Goal: Transaction & Acquisition: Purchase product/service

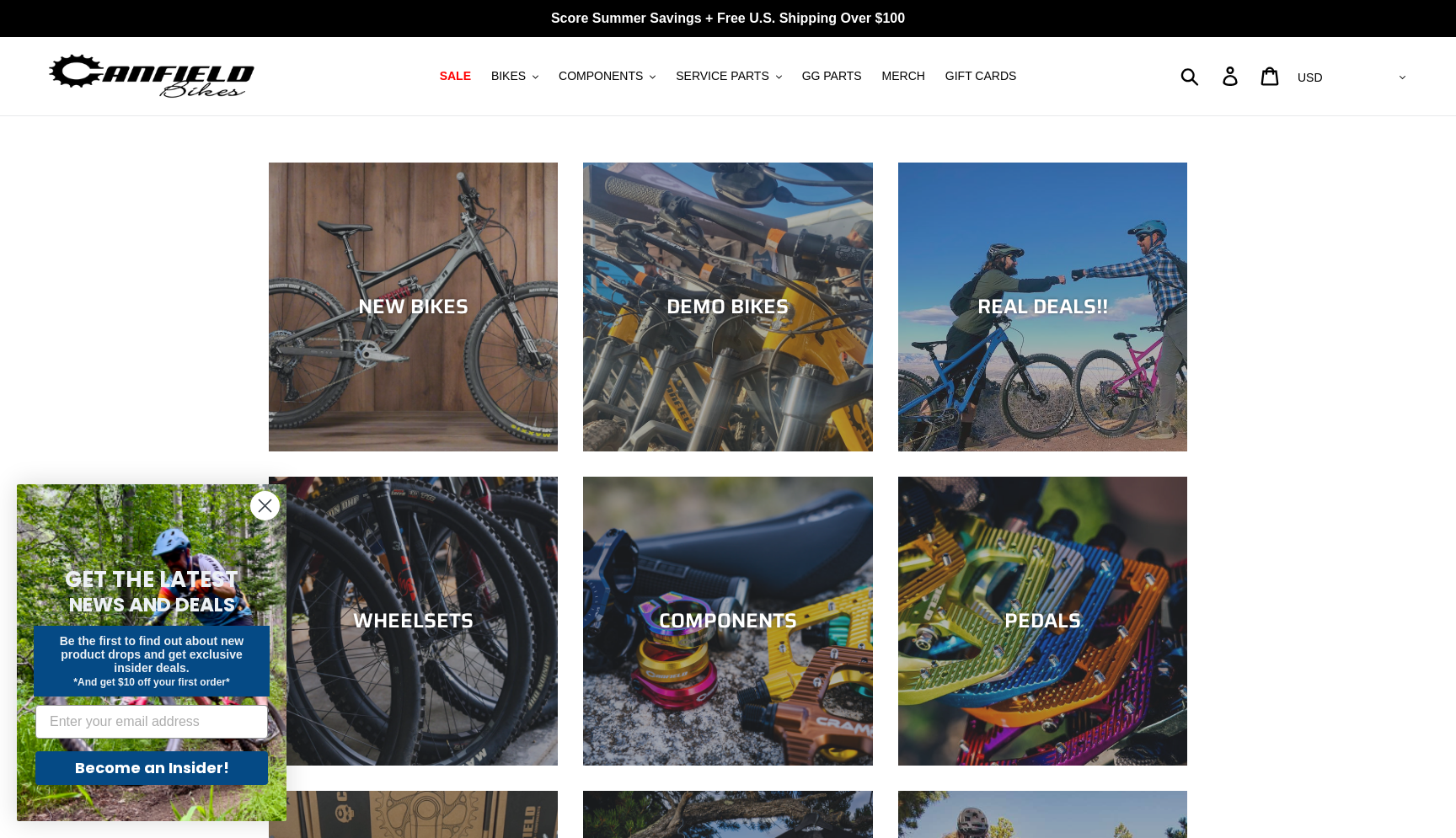
click at [282, 503] on form "GET THE LATEST NEWS AND DEALS Be the first to find out about new product drops …" at bounding box center [152, 653] width 270 height 337
click at [273, 505] on circle "Close dialog" at bounding box center [265, 506] width 28 height 28
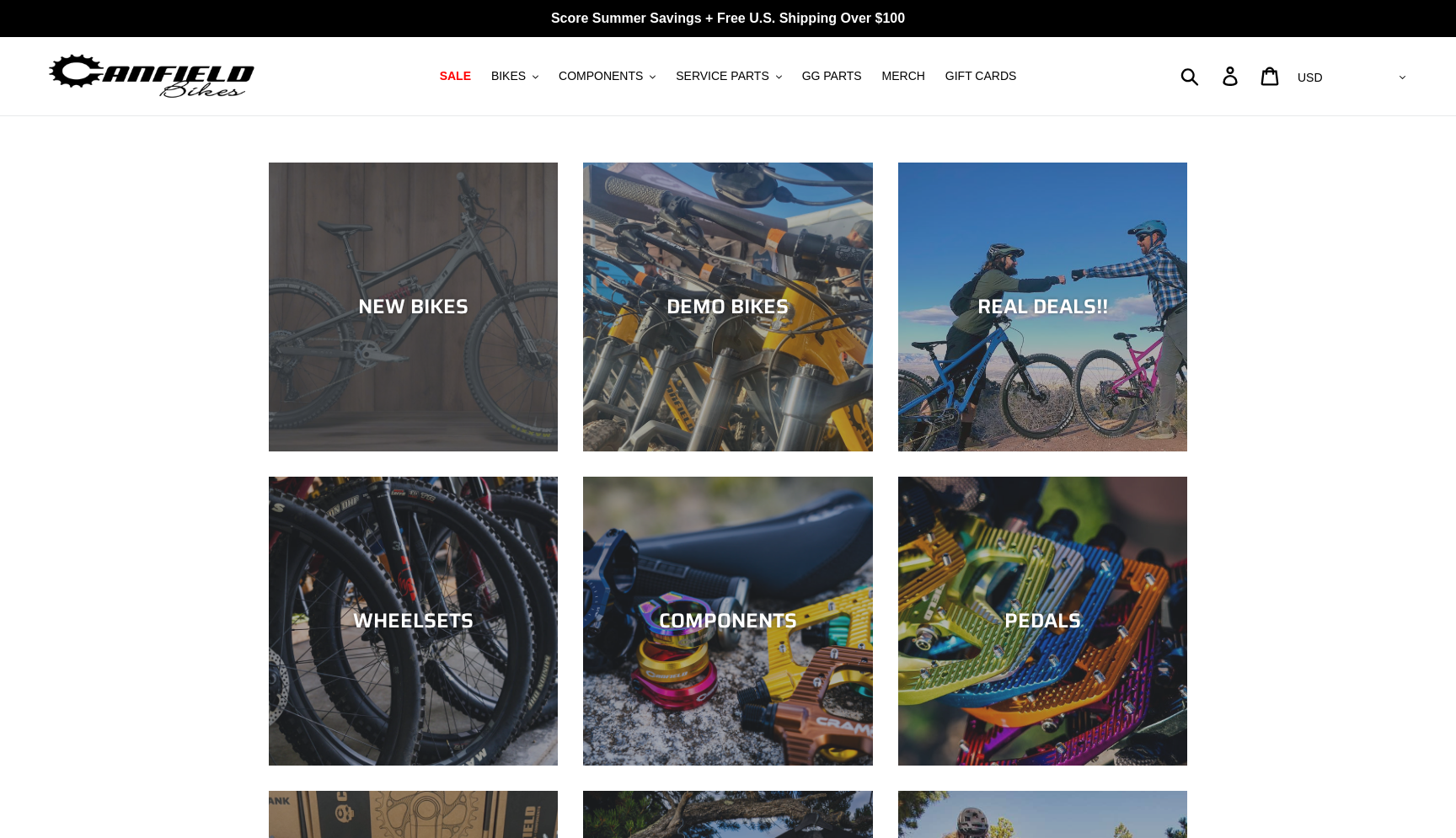
click at [345, 452] on div "NEW BIKES" at bounding box center [414, 452] width 289 height 0
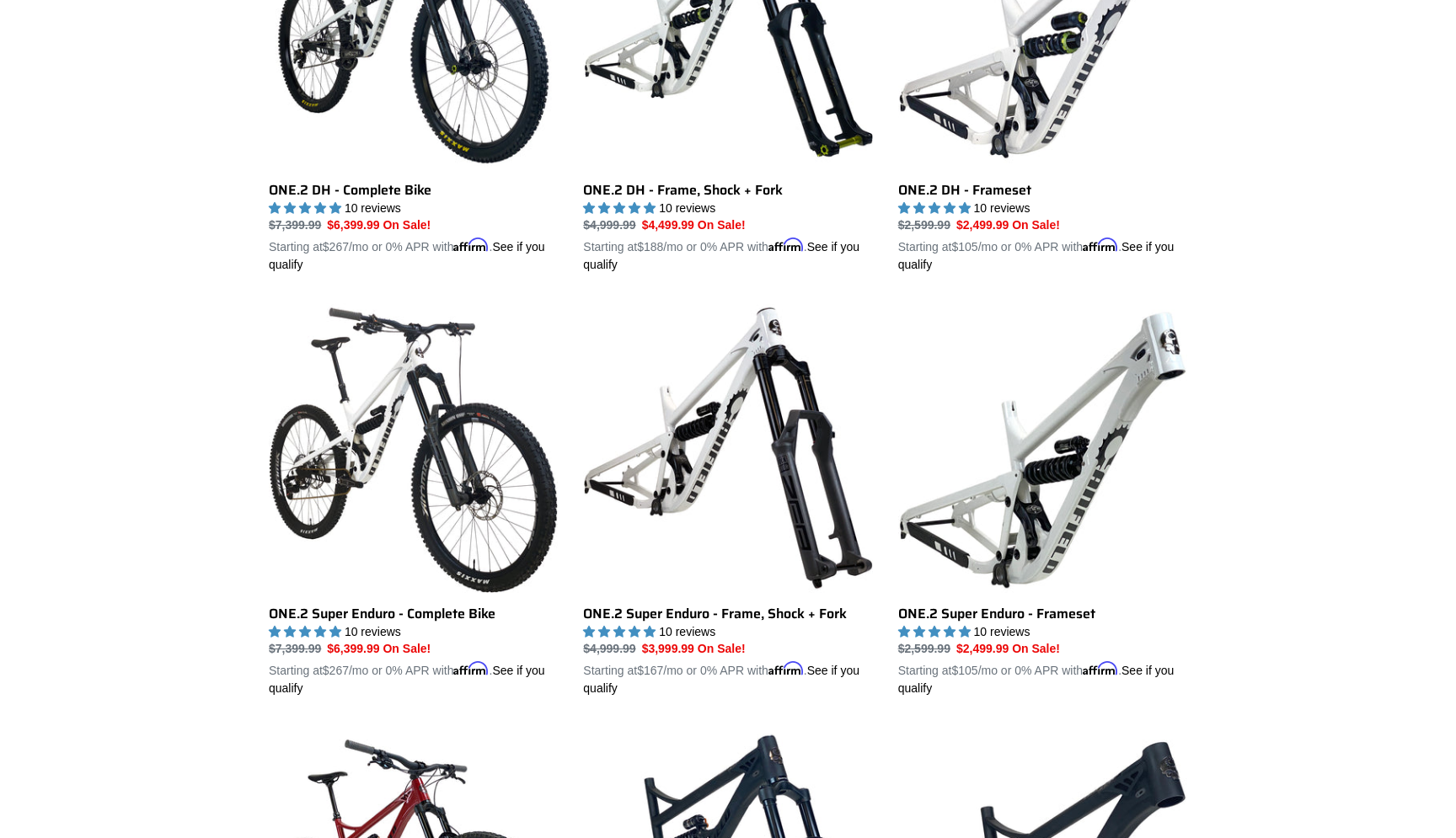
scroll to position [1038, 0]
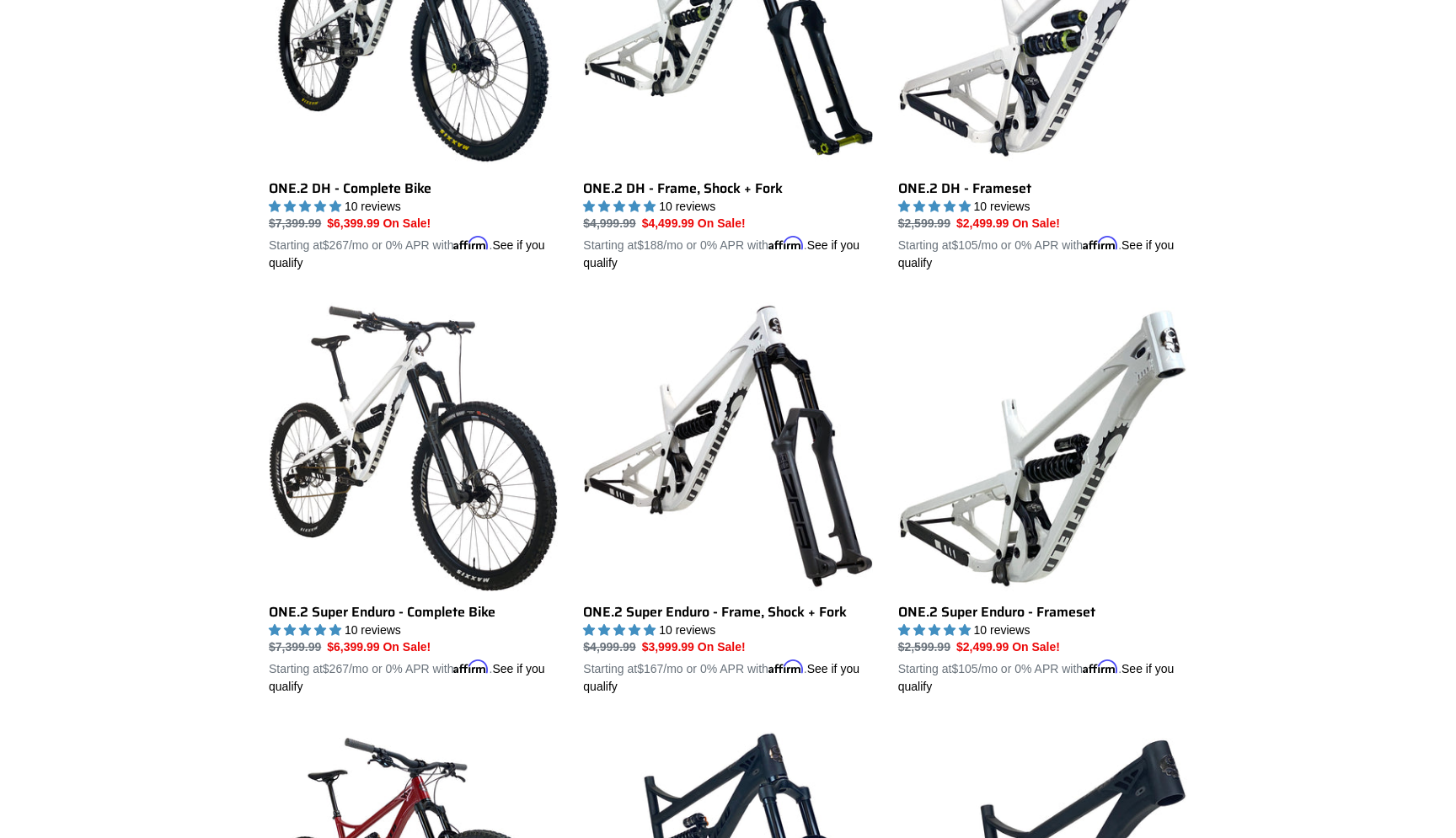
click at [189, 489] on div "Collection: NEW BIKES Filter by All products 275 29er balance BFCM23 BFCM24 CBF…" at bounding box center [728, 735] width 1456 height 3313
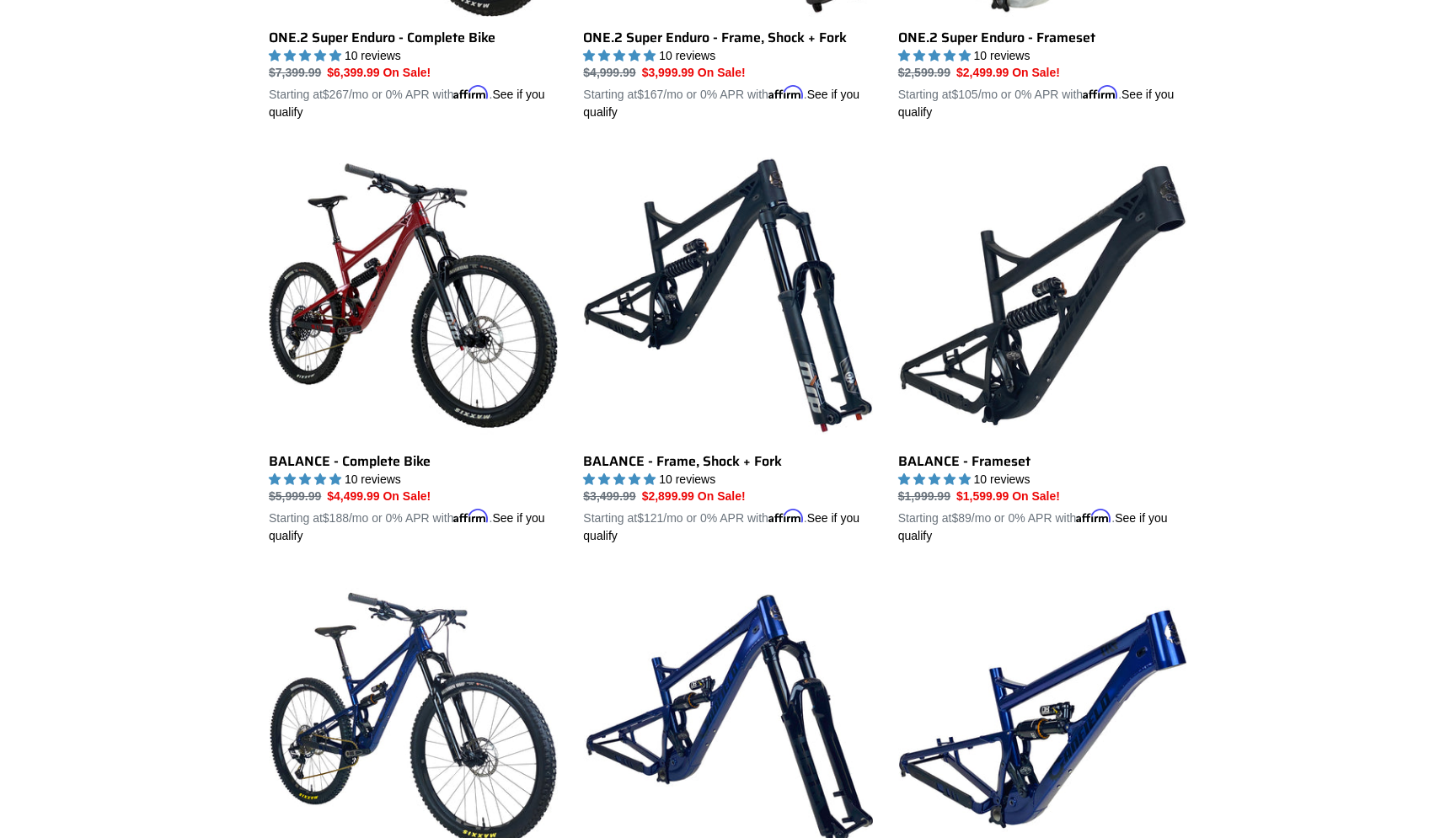
scroll to position [1614, 0]
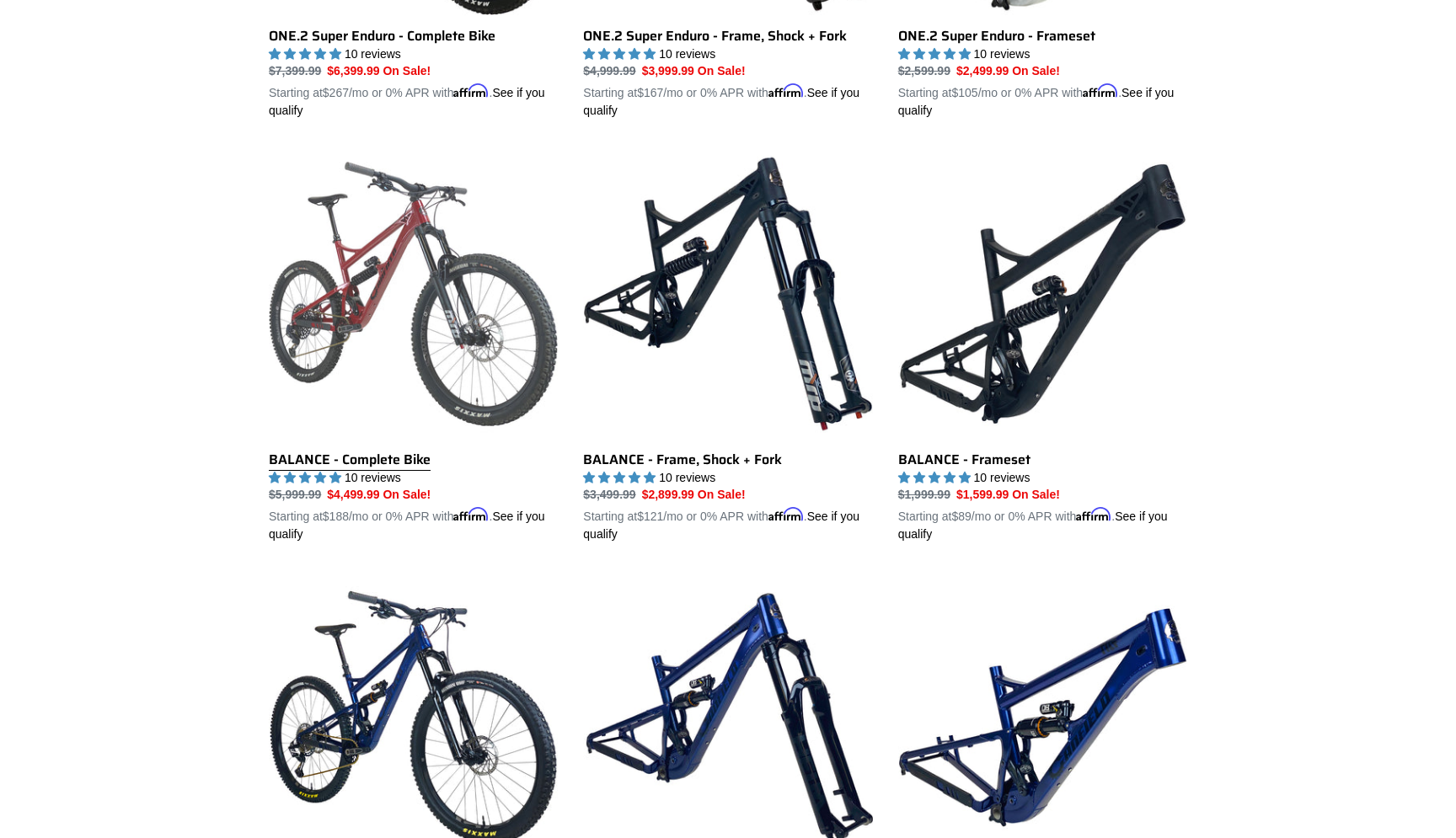
click at [414, 257] on link "BALANCE - Complete Bike" at bounding box center [414, 347] width 289 height 395
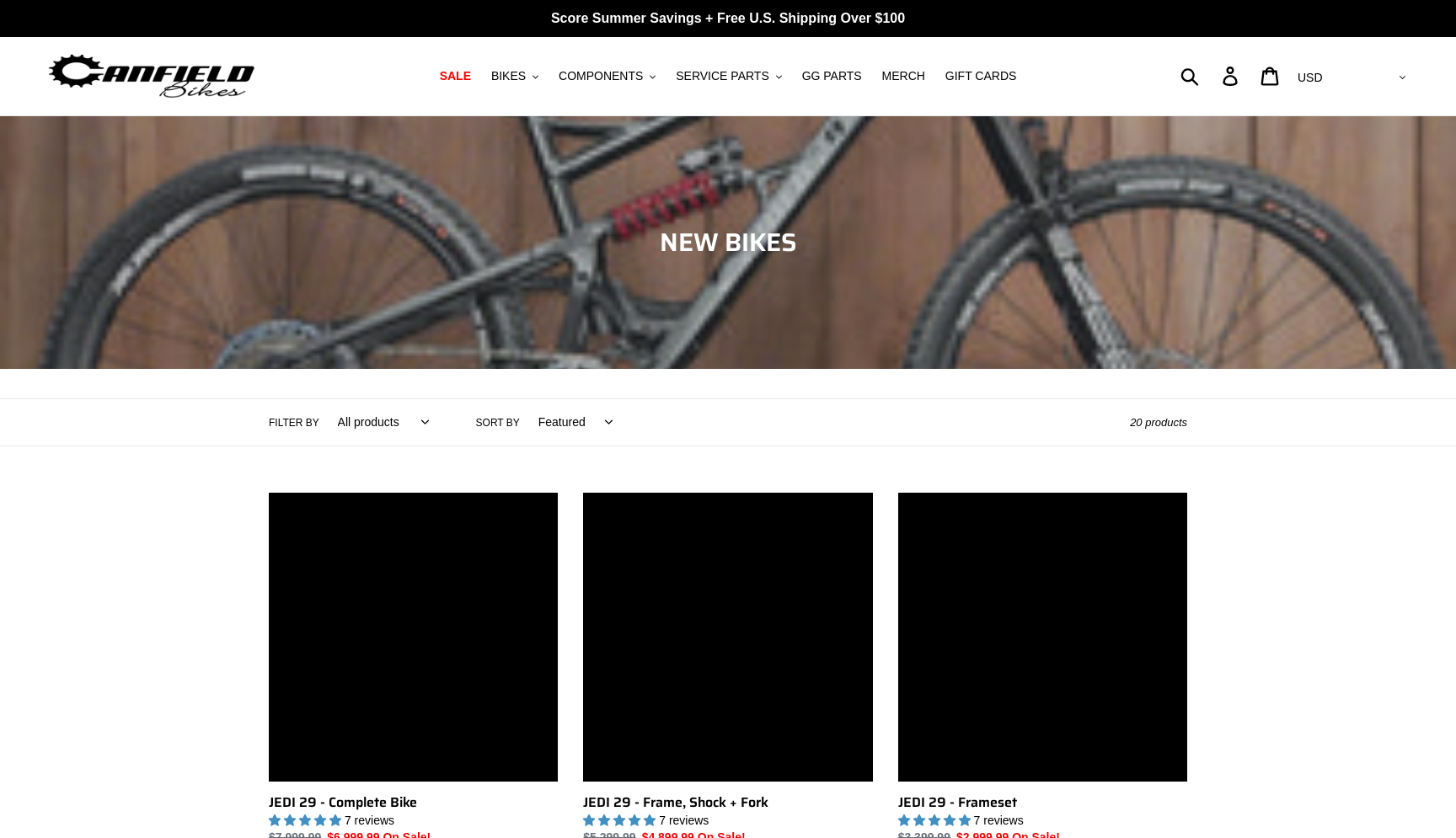
scroll to position [1614, 0]
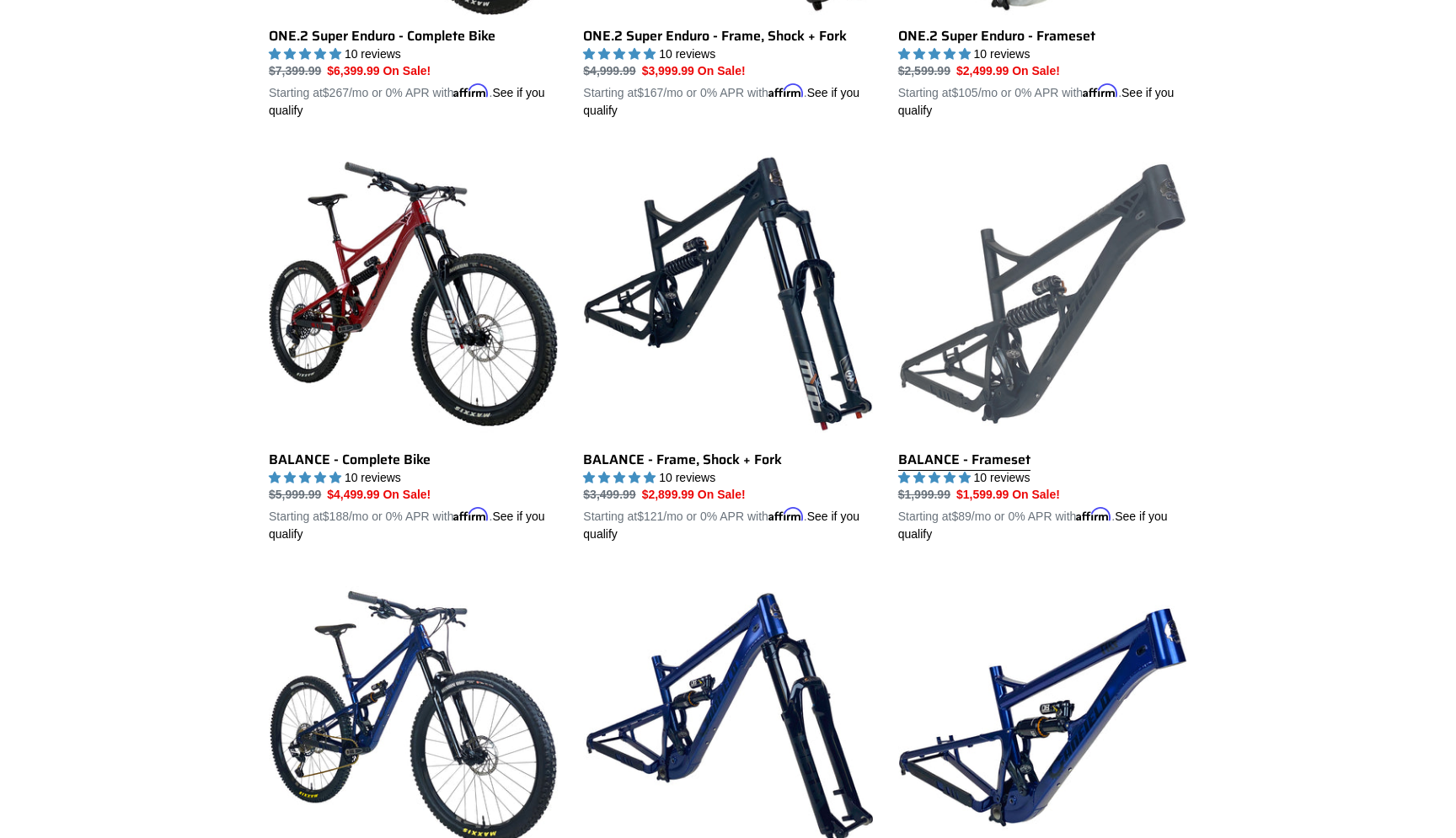
click at [1048, 319] on link "BALANCE - Frameset" at bounding box center [1042, 347] width 289 height 395
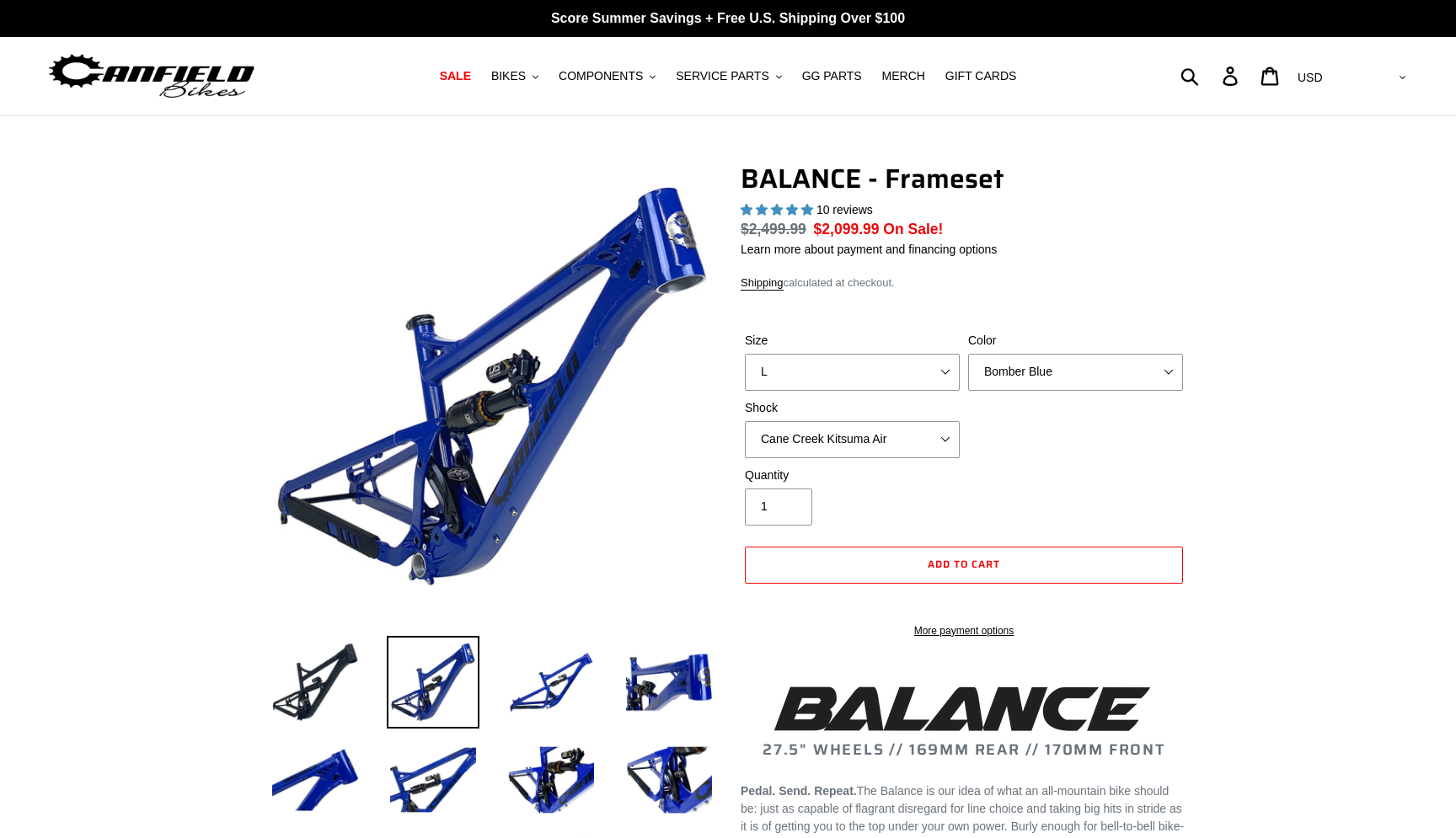
select select "L"
select select "Cane Creek Kitsuma Air"
select select "highest-rating"
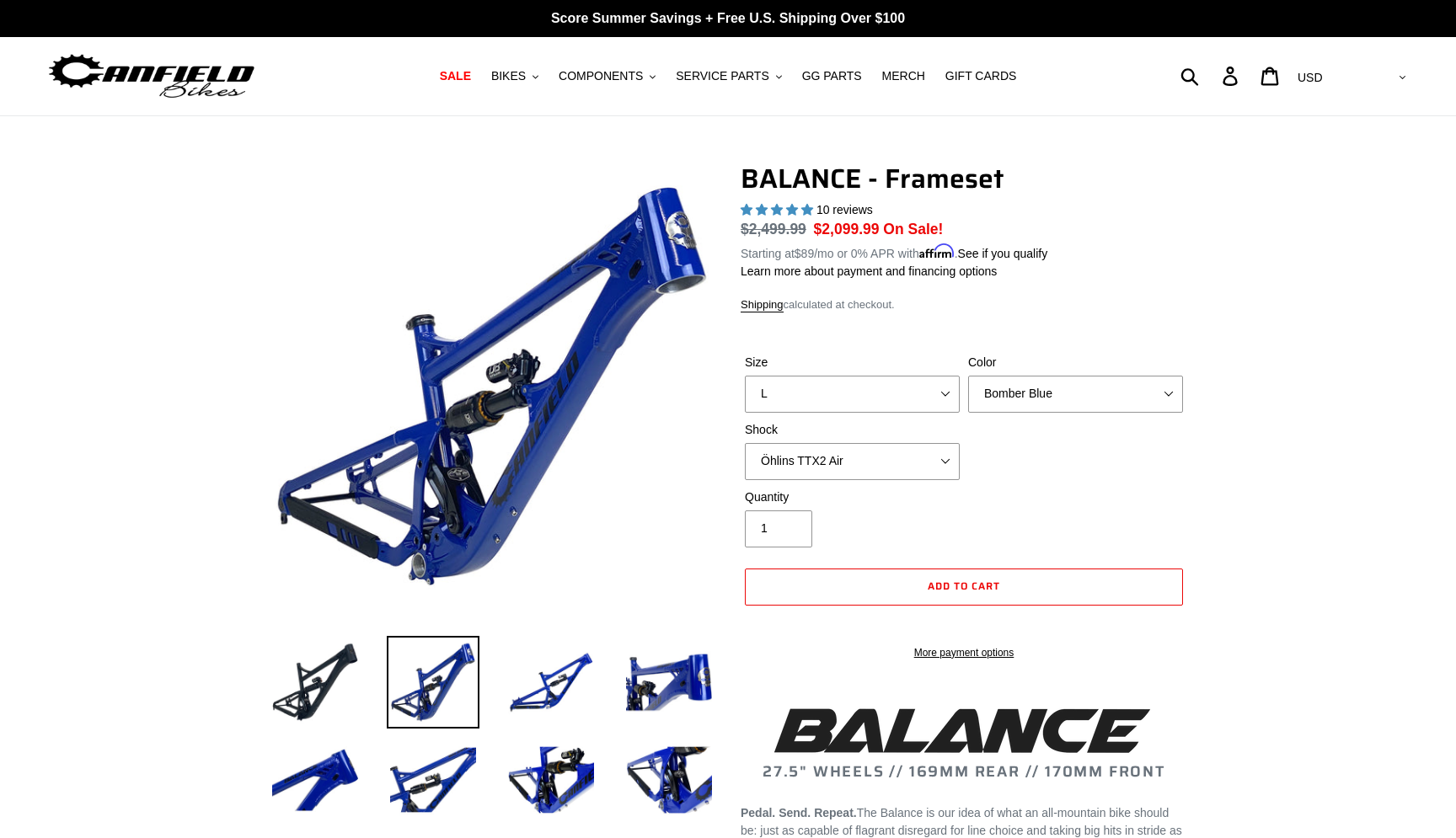
click option "Öhlins TTX2 Air" at bounding box center [0, 0] width 0 height 0
click option "EXT Storia V3-S" at bounding box center [0, 0] width 0 height 0
click at [745, 443] on select "No Shock Cane Creek Kitsuma Air Öhlins TTX2 Air EXT Storia V3-S" at bounding box center [853, 461] width 215 height 37
click option "Cane Creek Kitsuma Air" at bounding box center [0, 0] width 0 height 0
click at [1042, 449] on div "Size S M L XL Color Bomber Blue Goat's Blood Stealth Black Shock No Shock" at bounding box center [964, 421] width 447 height 135
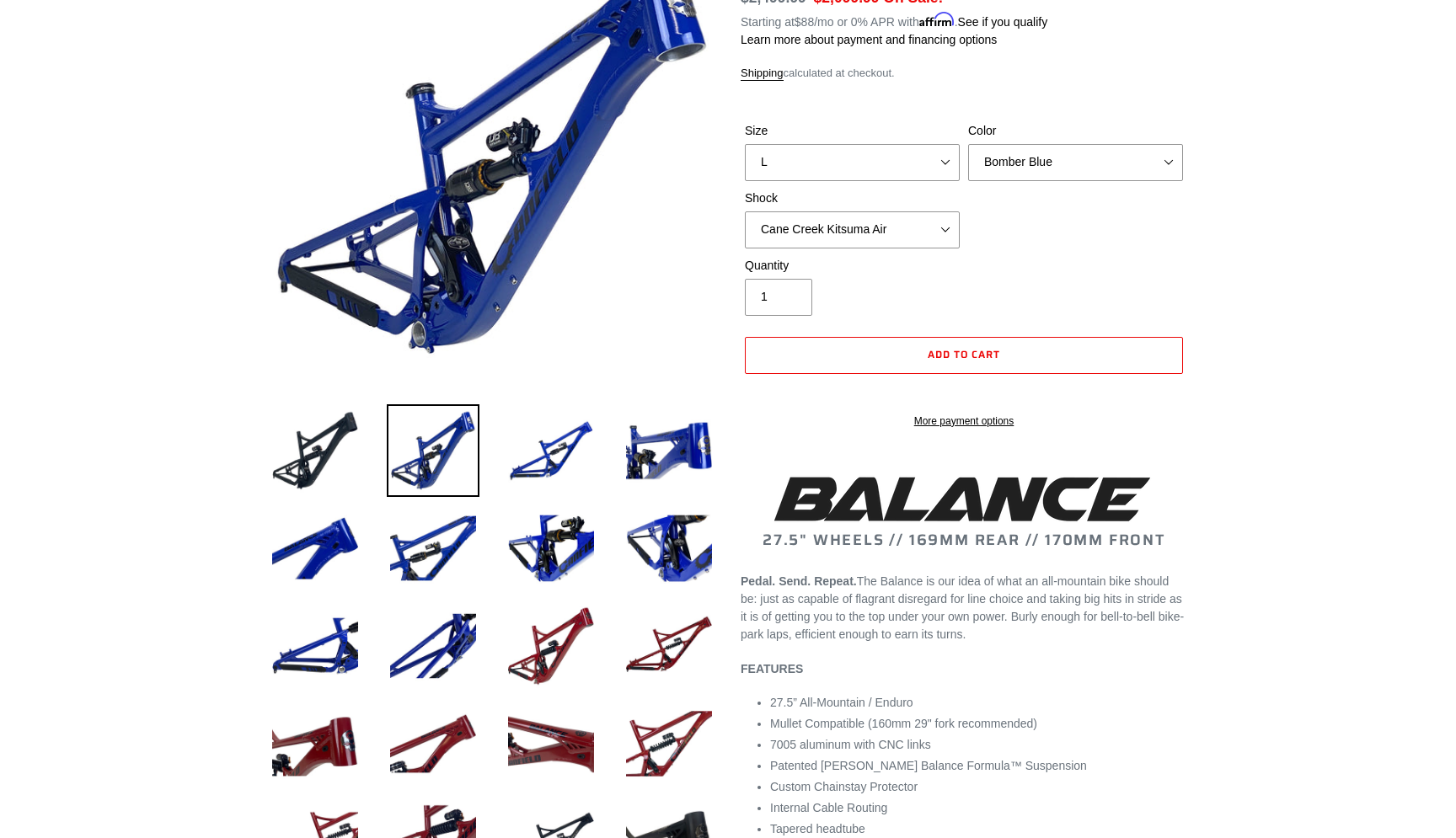
scroll to position [237, 0]
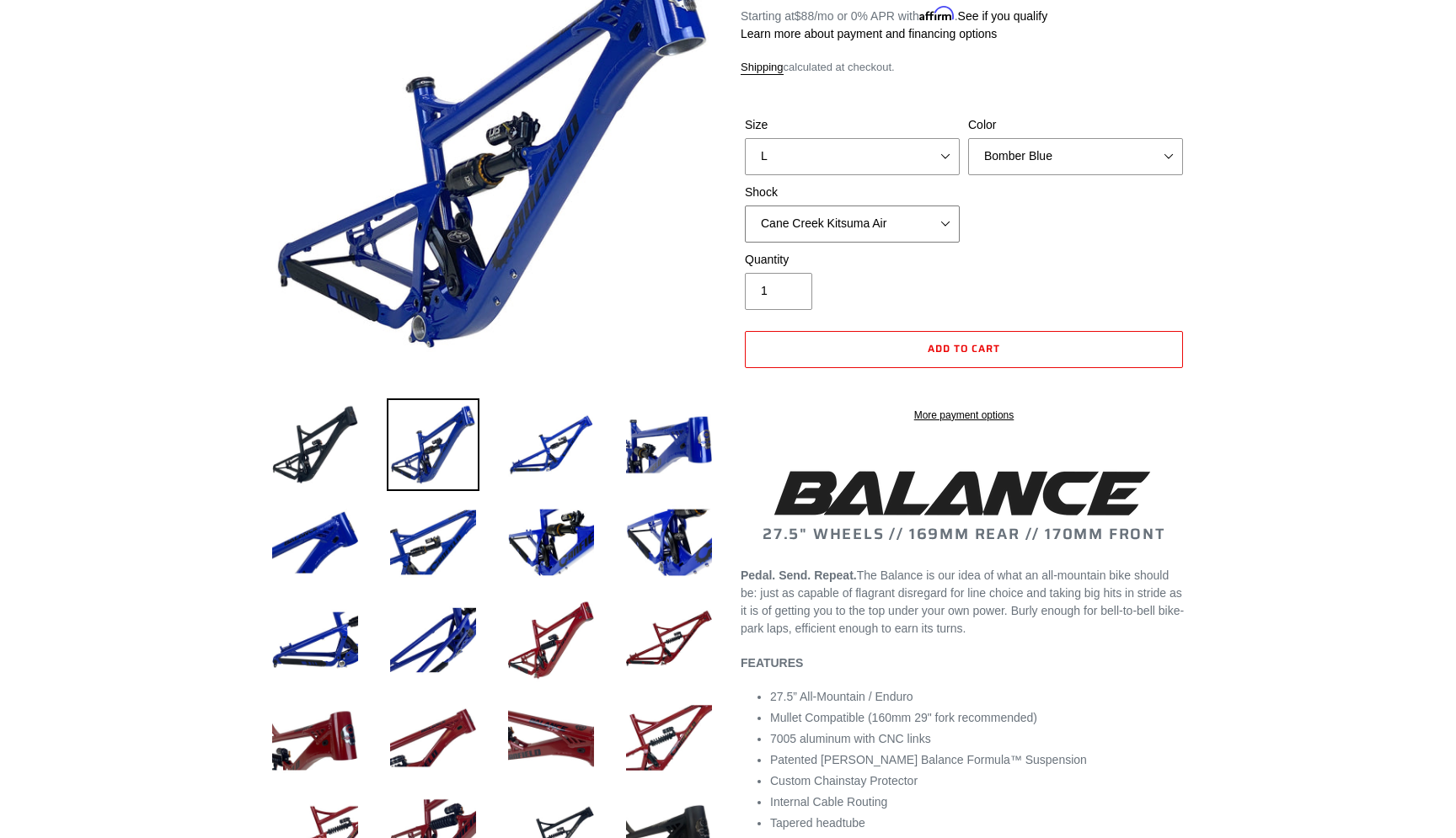
select select "No Shock"
click option "No Shock" at bounding box center [0, 0] width 0 height 0
click at [998, 260] on div "Quantity 1" at bounding box center [964, 284] width 447 height 67
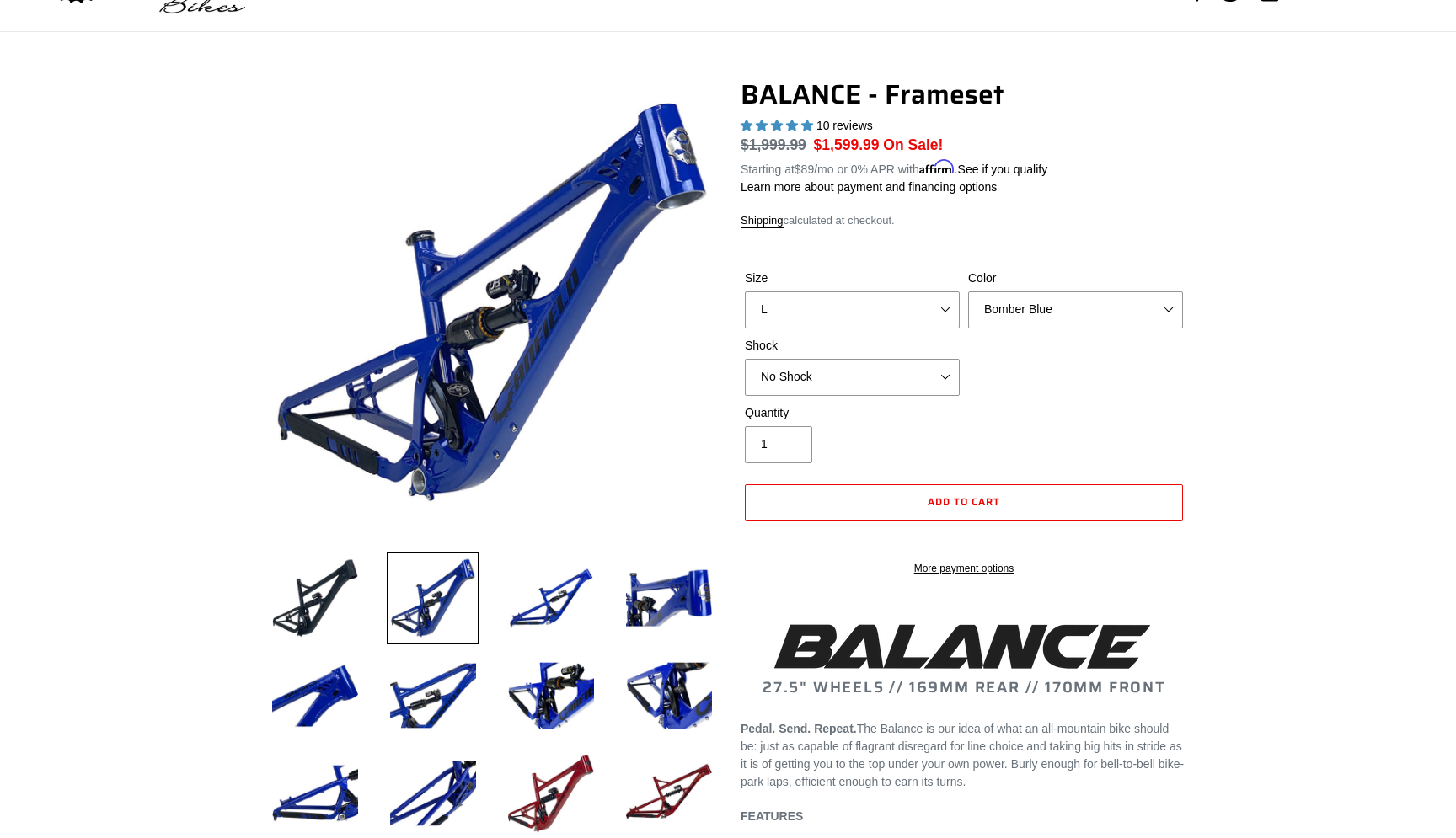
scroll to position [83, 0]
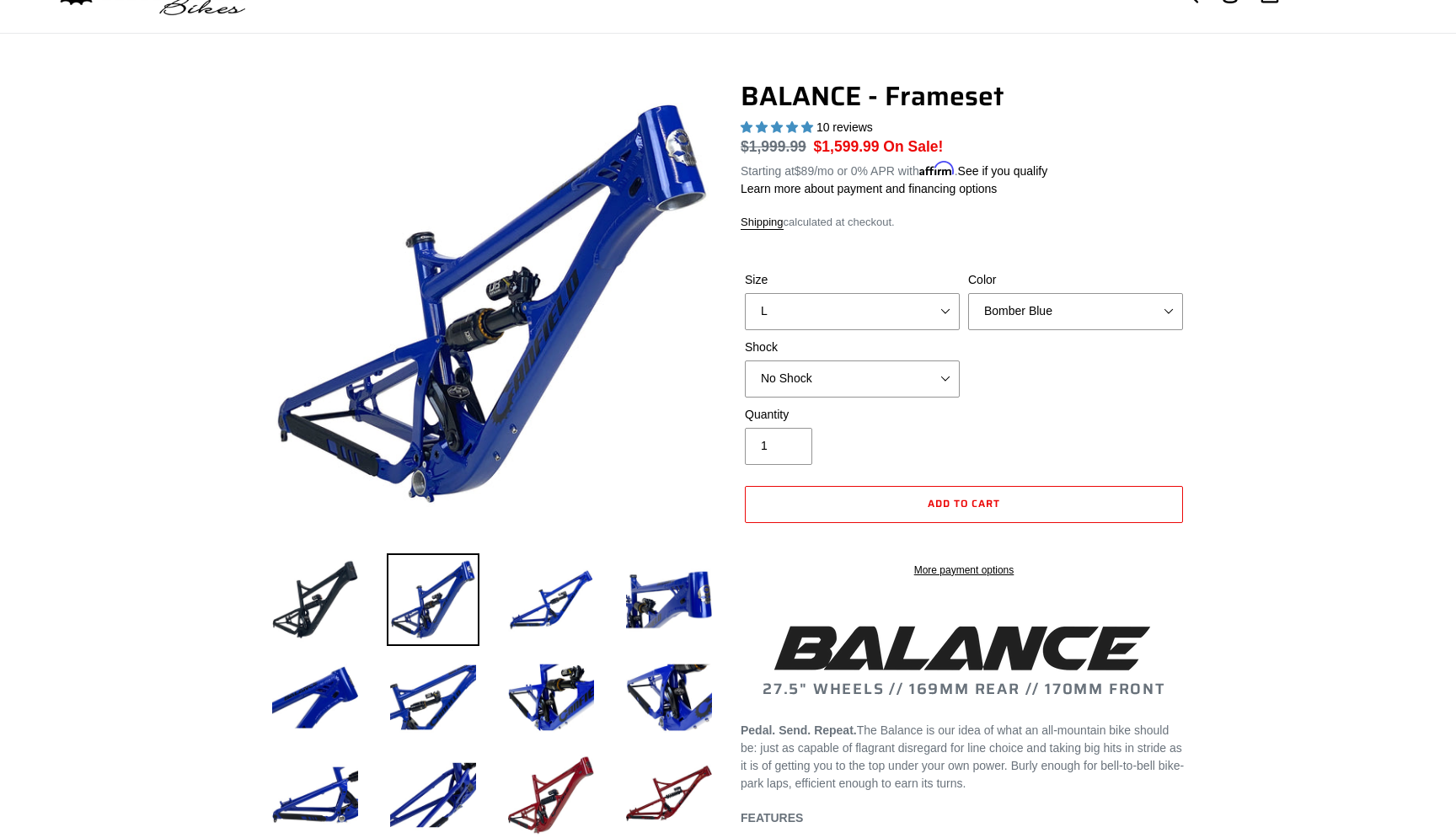
click at [1006, 384] on div "Size S M L XL Color Bomber Blue Goat's Blood Stealth Black Shock No Shock" at bounding box center [964, 339] width 447 height 135
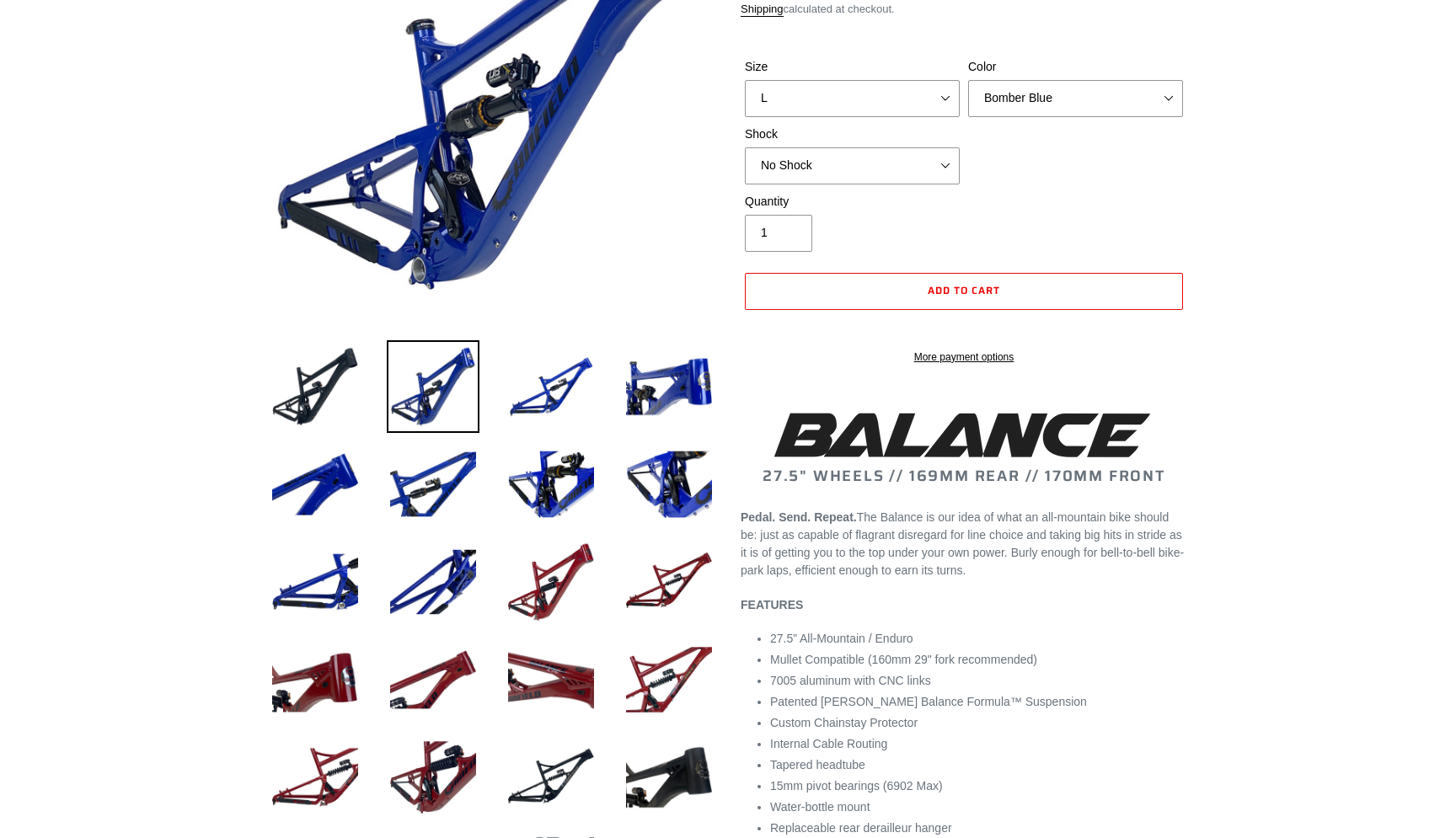
scroll to position [284, 0]
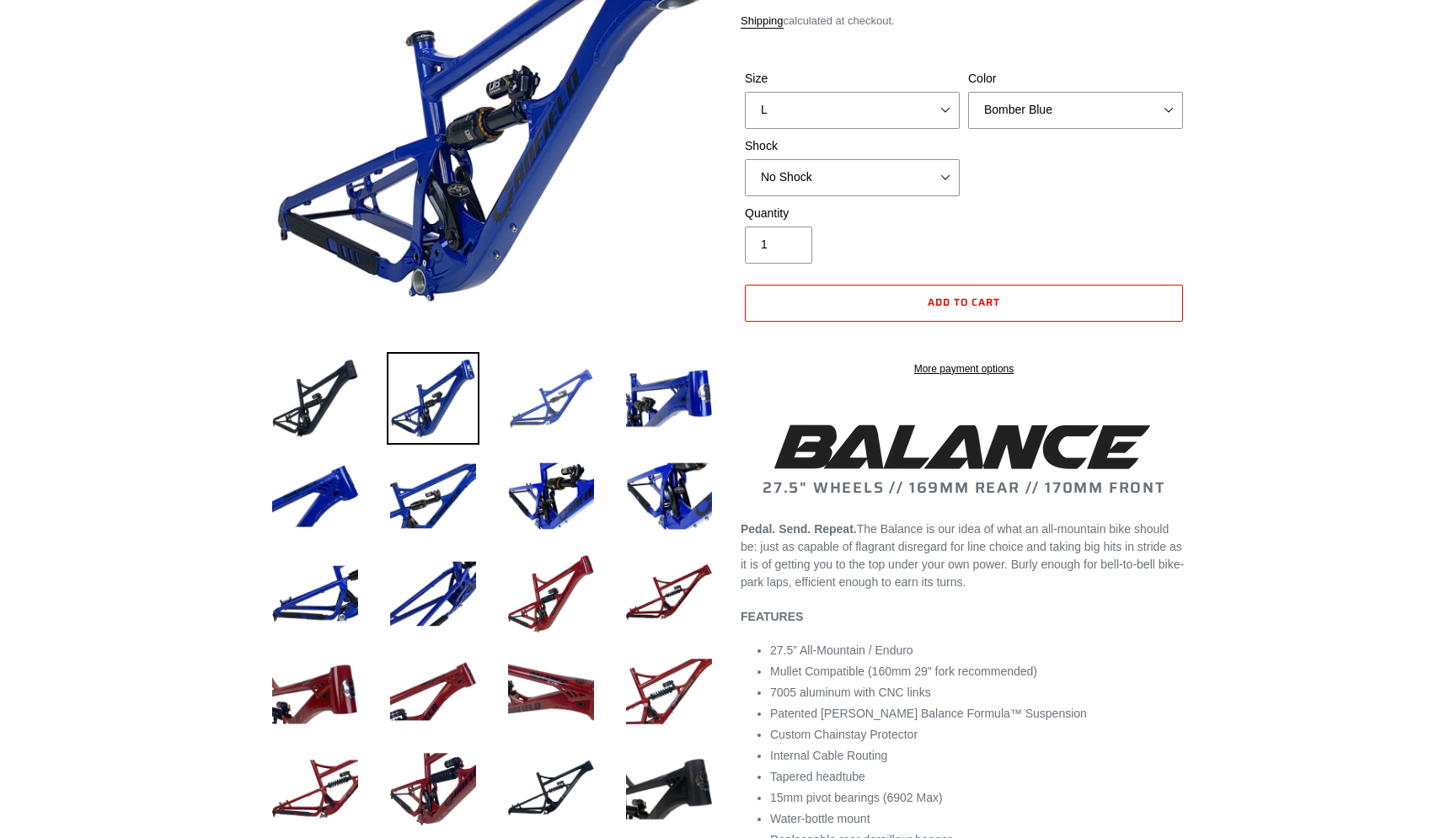
click at [561, 416] on img at bounding box center [551, 398] width 92 height 92
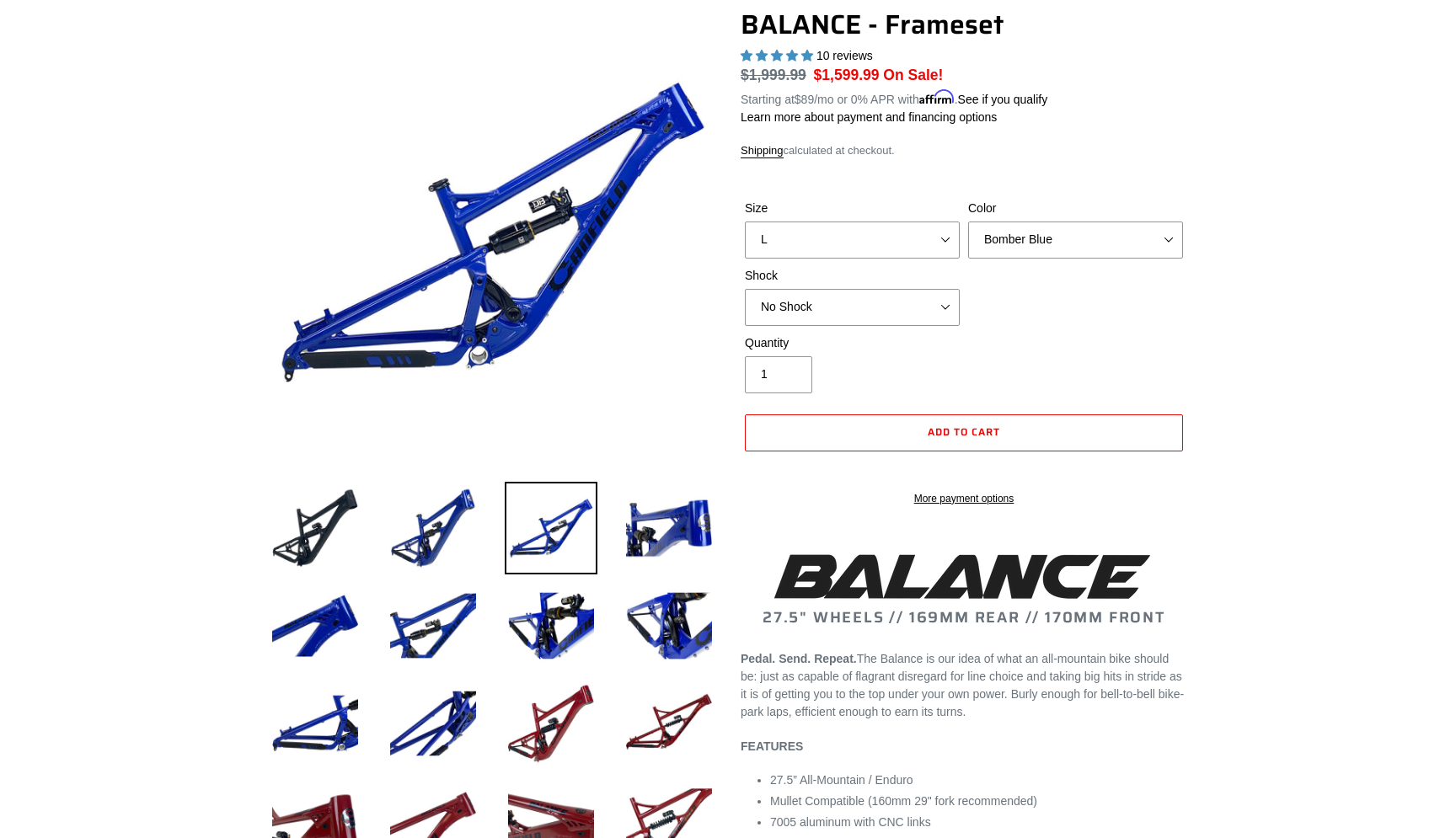
scroll to position [146, 0]
